Goal: Task Accomplishment & Management: Manage account settings

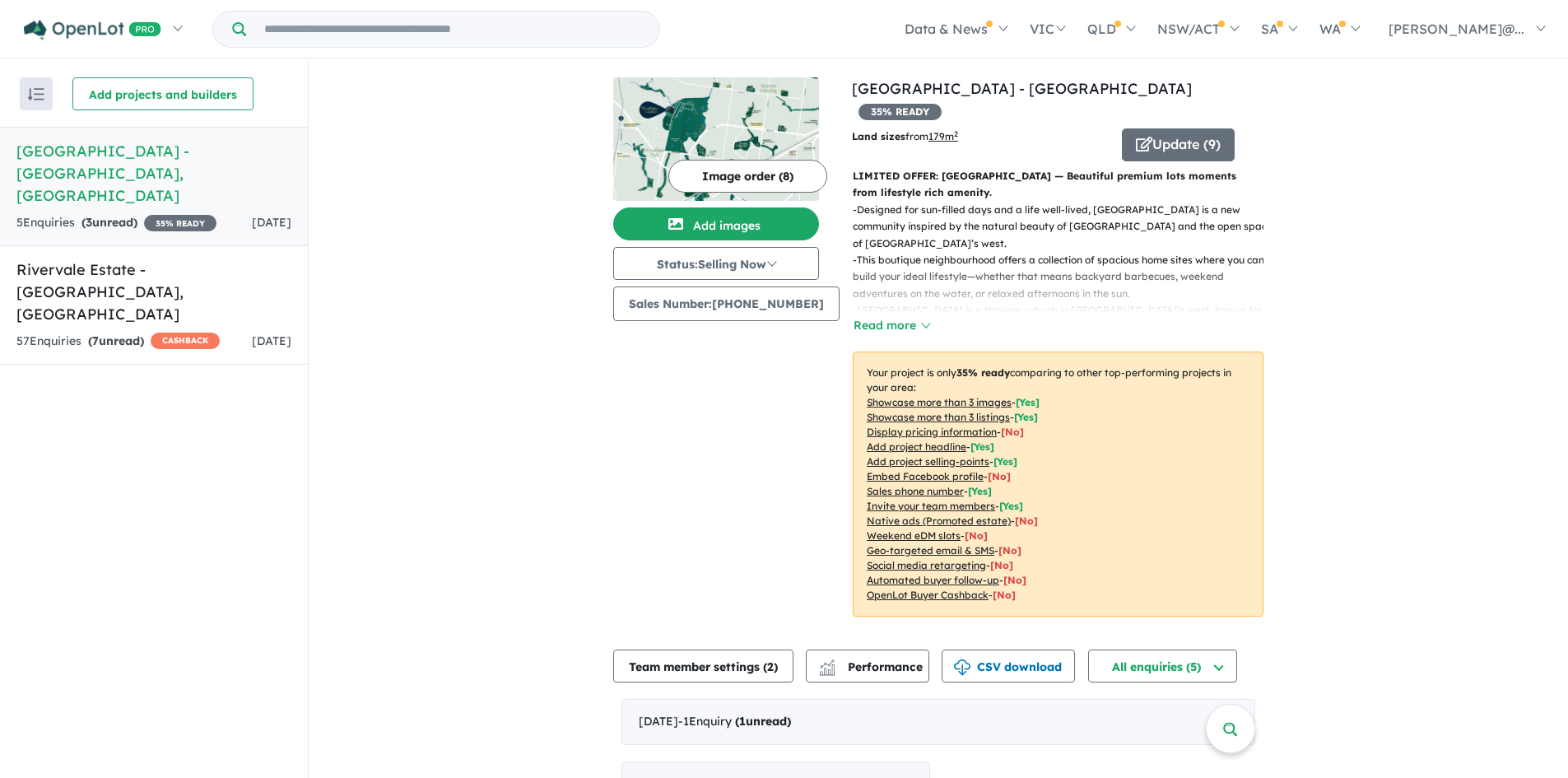
click at [117, 180] on h5 "[GEOGRAPHIC_DATA] - [GEOGRAPHIC_DATA] , [GEOGRAPHIC_DATA]" at bounding box center [154, 173] width 275 height 66
click at [889, 317] on button "Read more" at bounding box center [891, 326] width 77 height 19
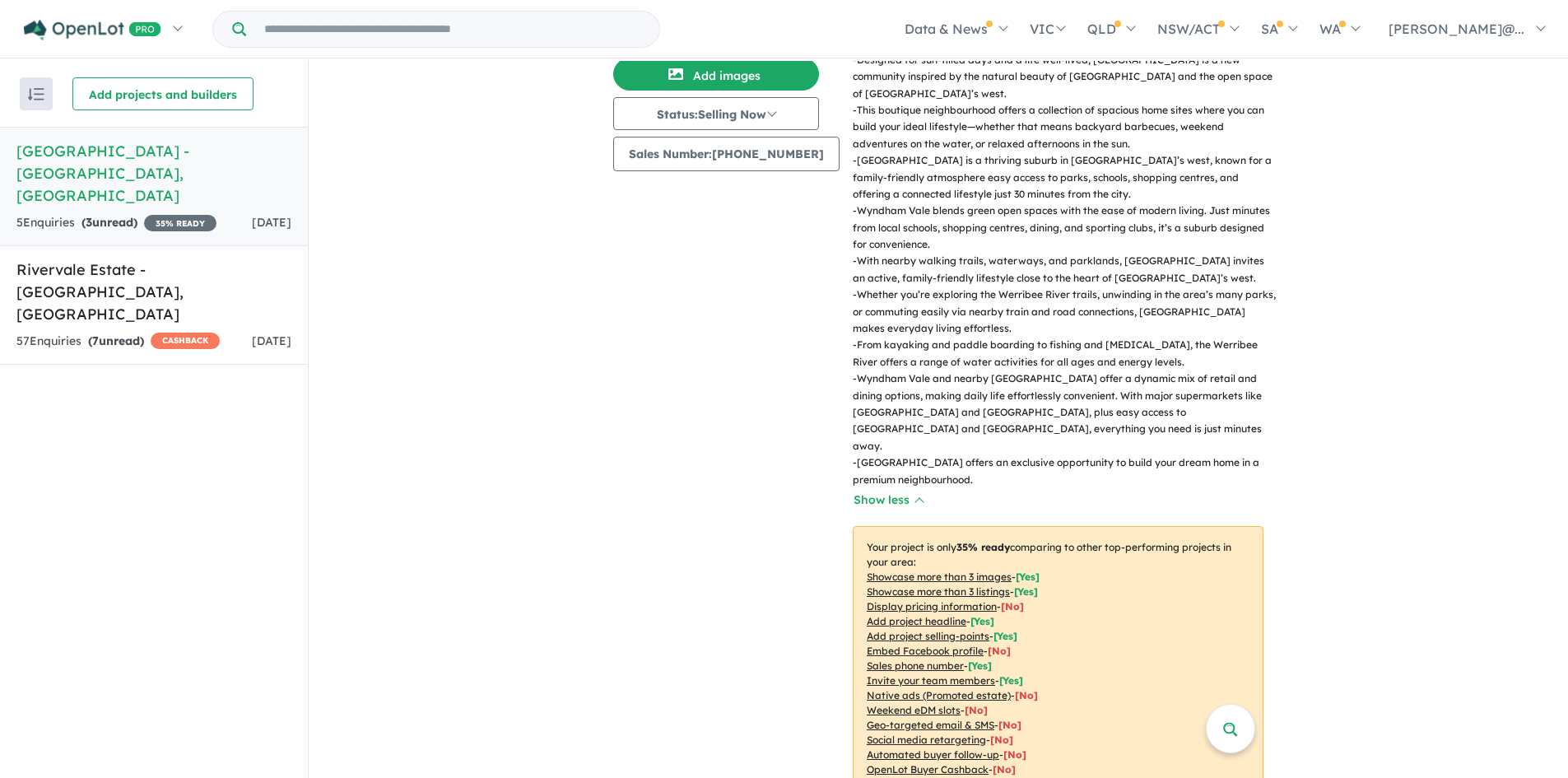
scroll to position [165, 0]
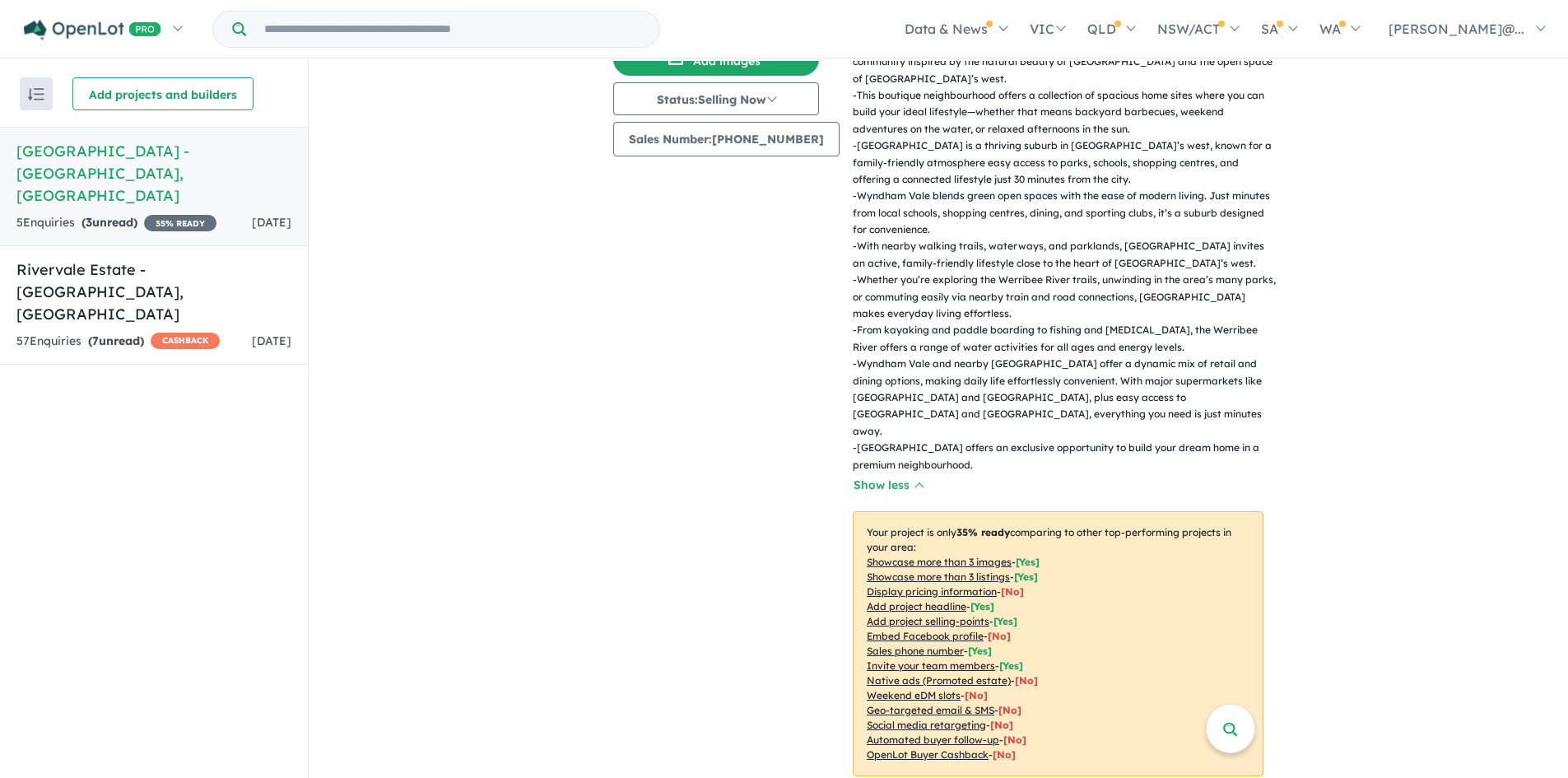
click at [235, 167] on h5 "[GEOGRAPHIC_DATA] - [GEOGRAPHIC_DATA] , [GEOGRAPHIC_DATA]" at bounding box center [154, 173] width 275 height 66
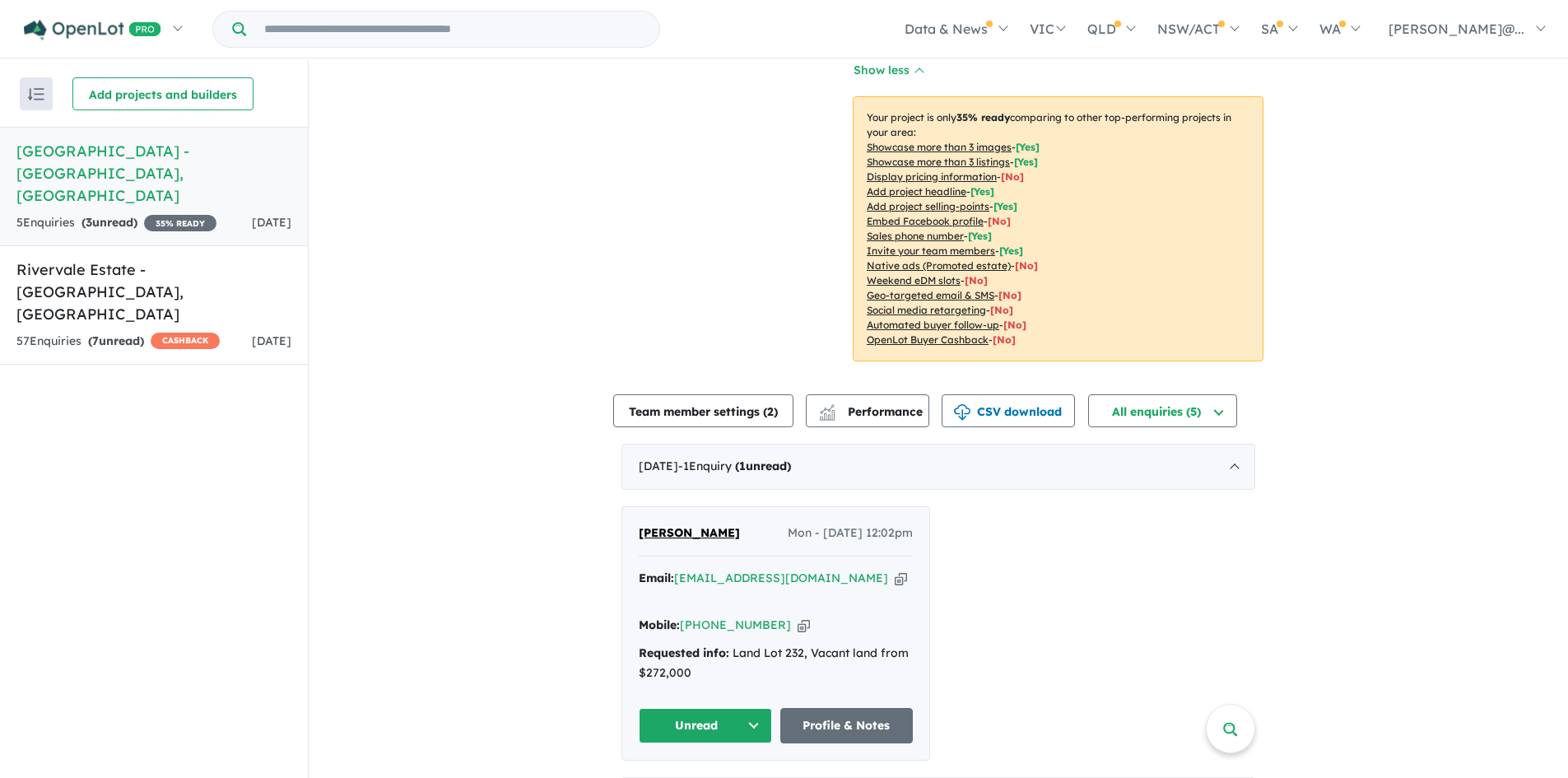
scroll to position [3, 0]
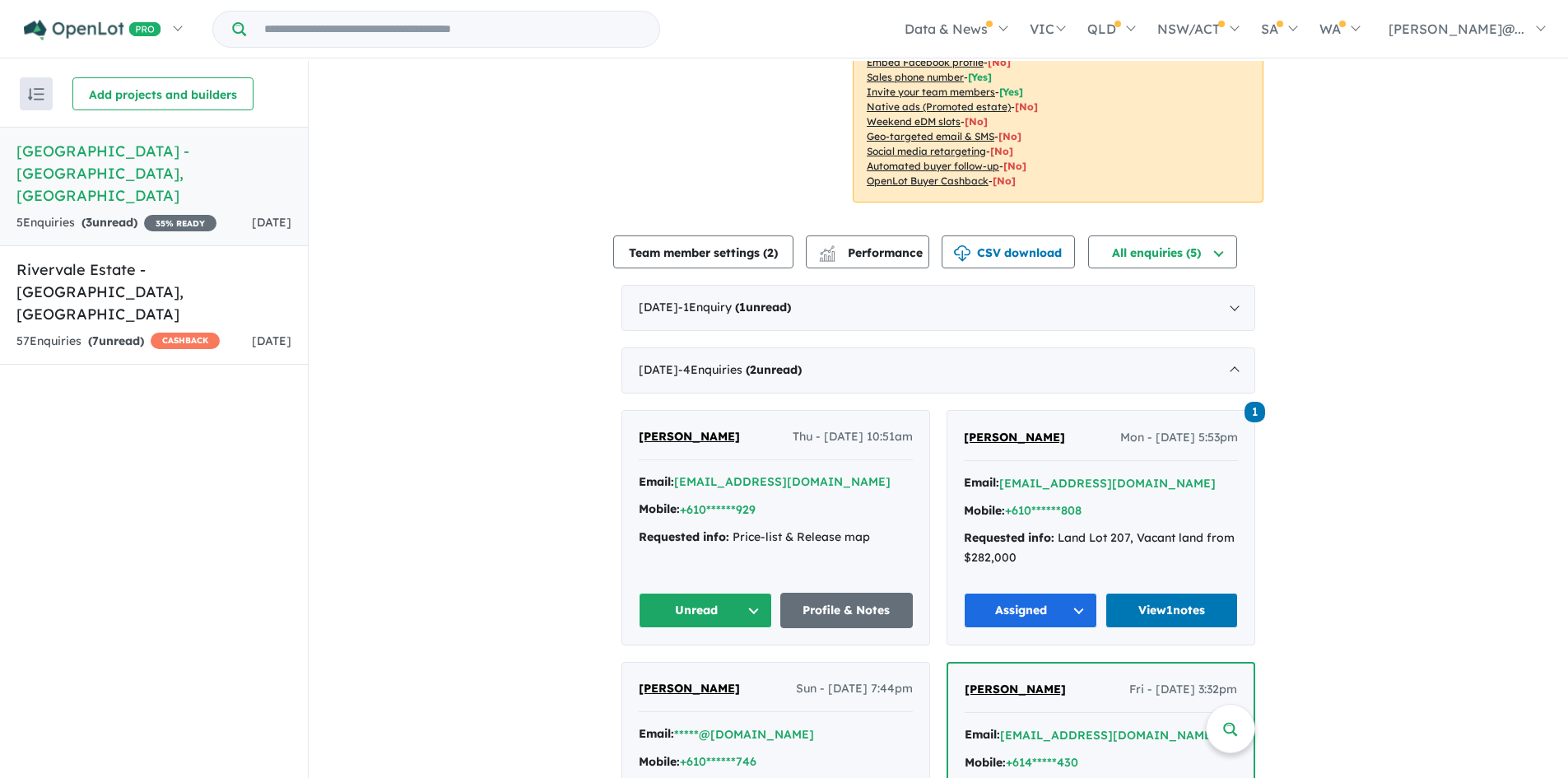
scroll to position [742, 0]
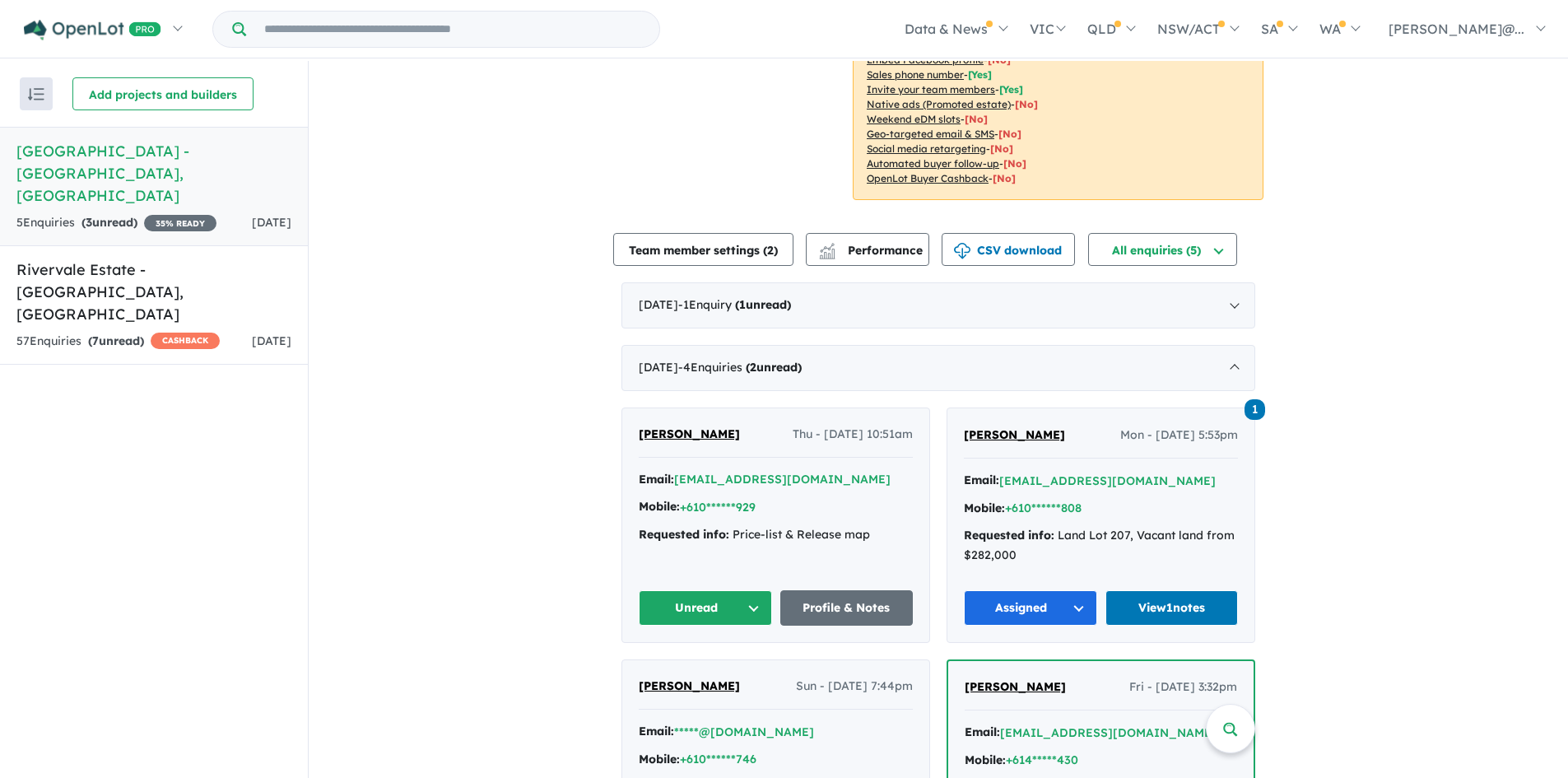
click at [753, 591] on button "Unread" at bounding box center [705, 608] width 134 height 35
click at [725, 704] on button "Re-engage" at bounding box center [710, 723] width 143 height 38
click at [869, 591] on link "Profile & Notes" at bounding box center [847, 608] width 134 height 35
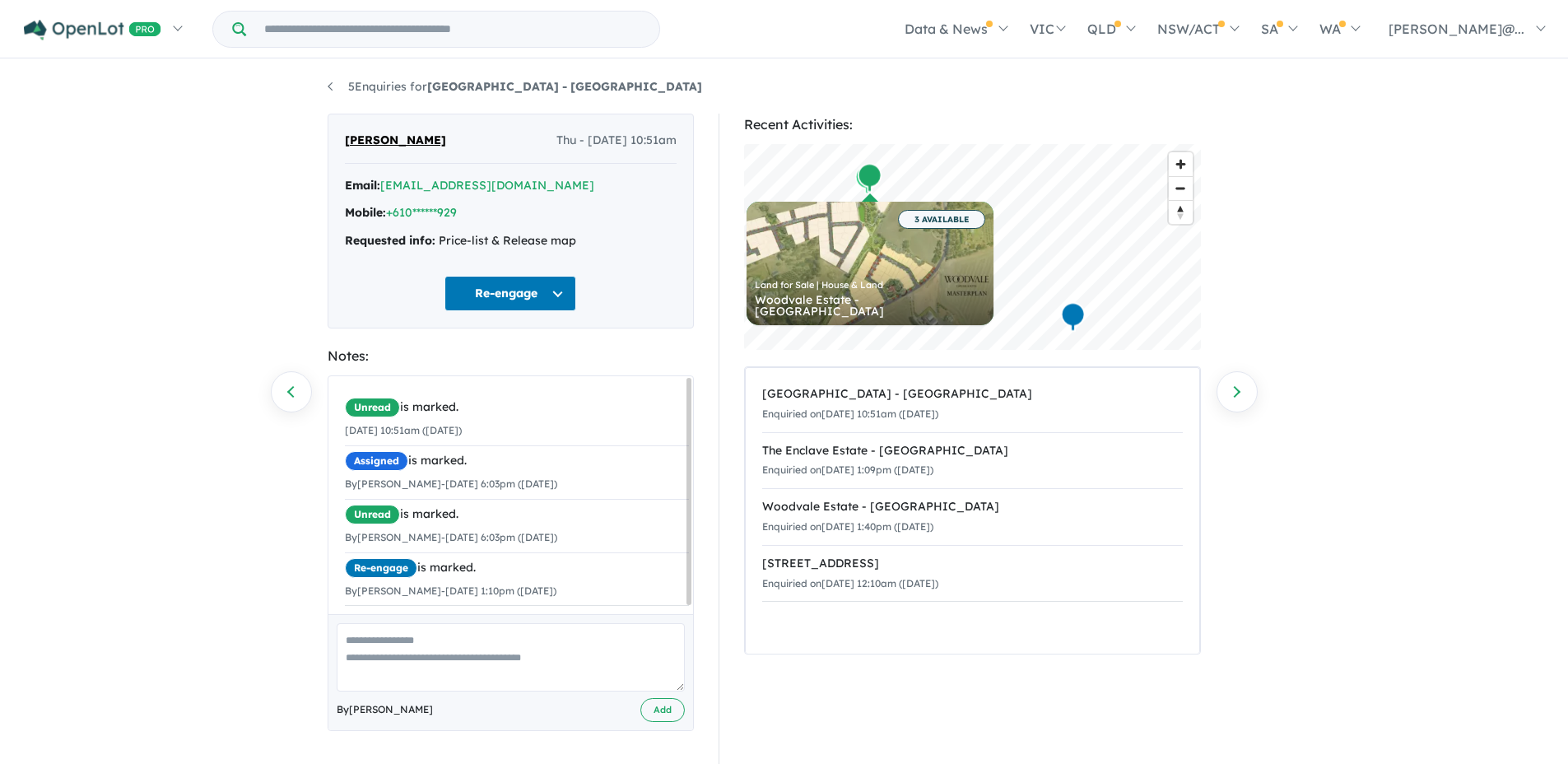
click at [425, 651] on textarea at bounding box center [510, 657] width 348 height 68
type textarea "**********"
click at [649, 713] on button "Add" at bounding box center [662, 711] width 45 height 24
